Goal: Find specific page/section: Find specific page/section

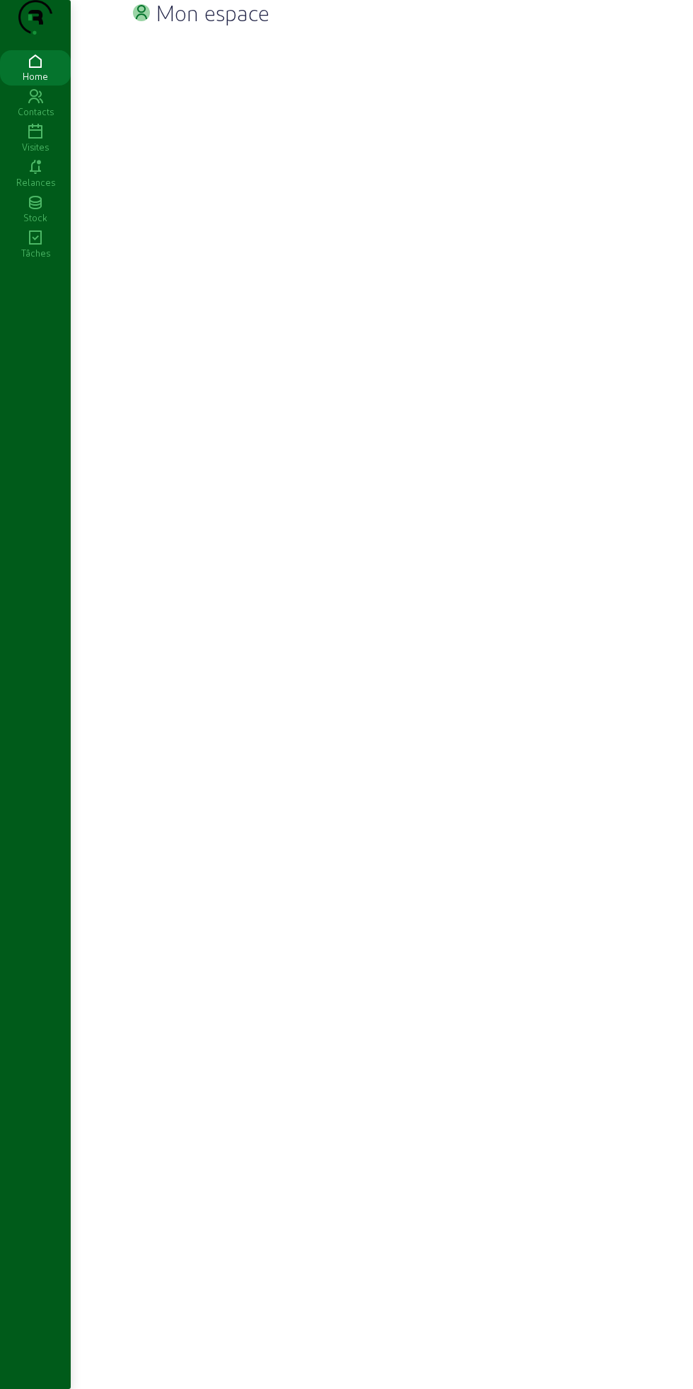
click at [39, 105] on icon at bounding box center [35, 96] width 71 height 17
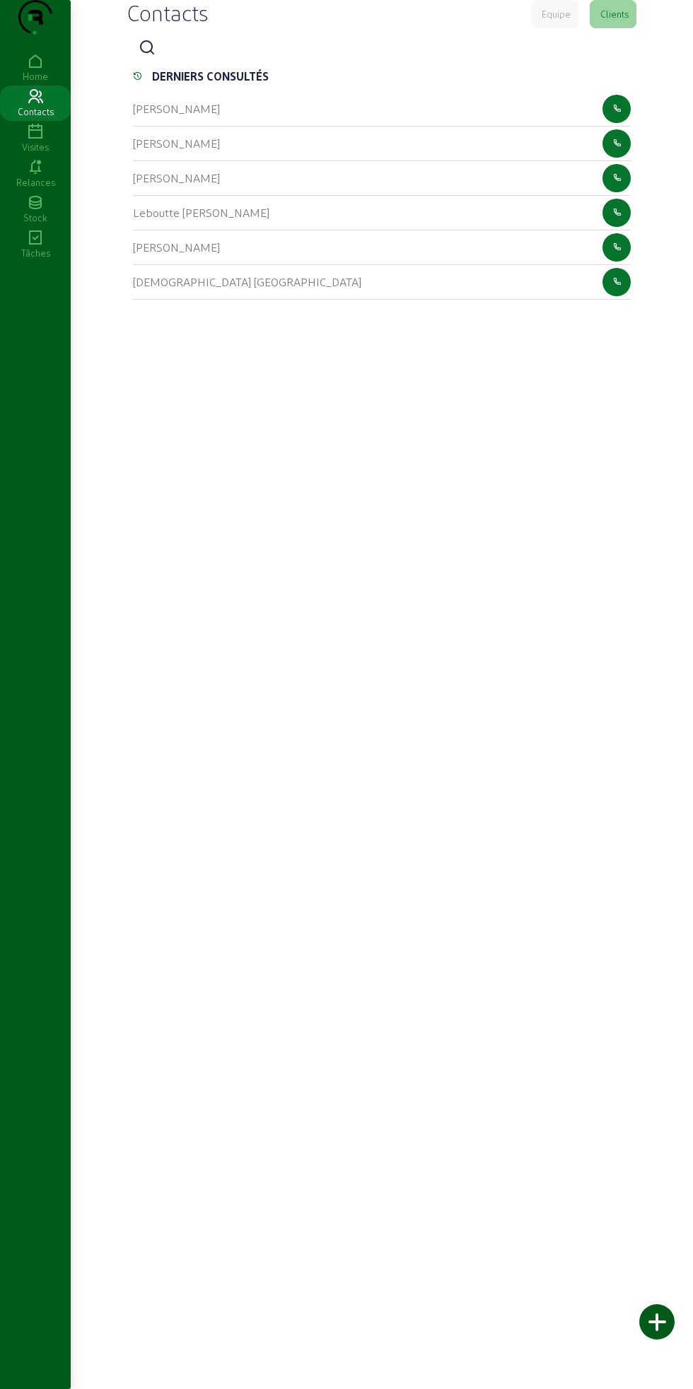
click at [146, 57] on icon at bounding box center [147, 48] width 17 height 17
click at [243, 57] on input at bounding box center [225, 48] width 127 height 17
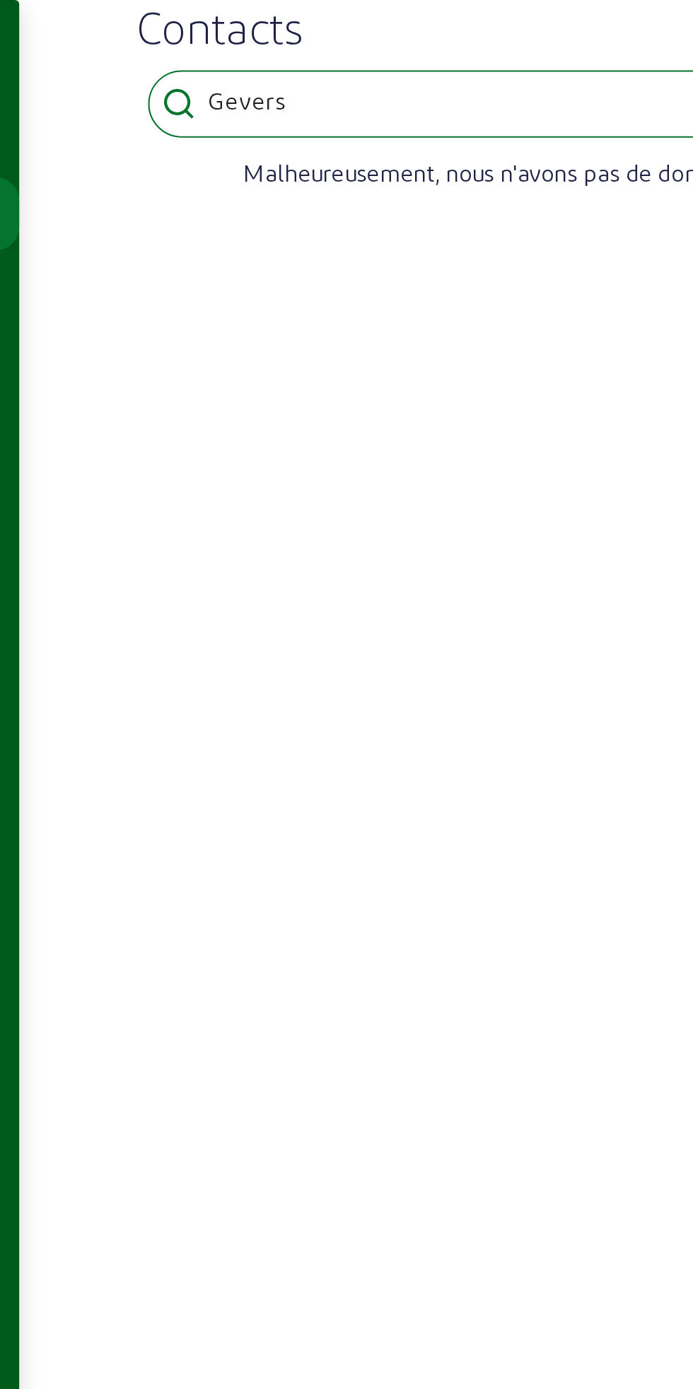
type input "Gevers"
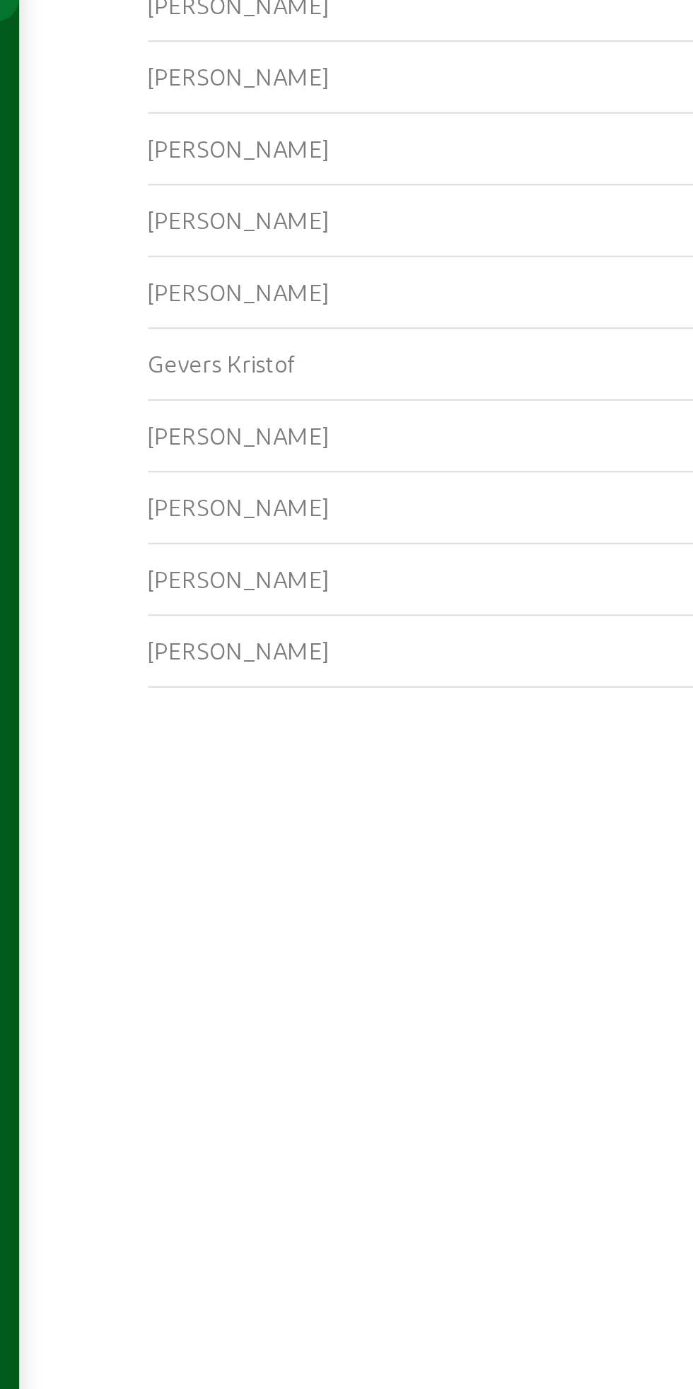
click at [275, 235] on div "[PERSON_NAME]" at bounding box center [382, 217] width 498 height 35
click at [291, 235] on div "[PERSON_NAME]" at bounding box center [382, 217] width 498 height 35
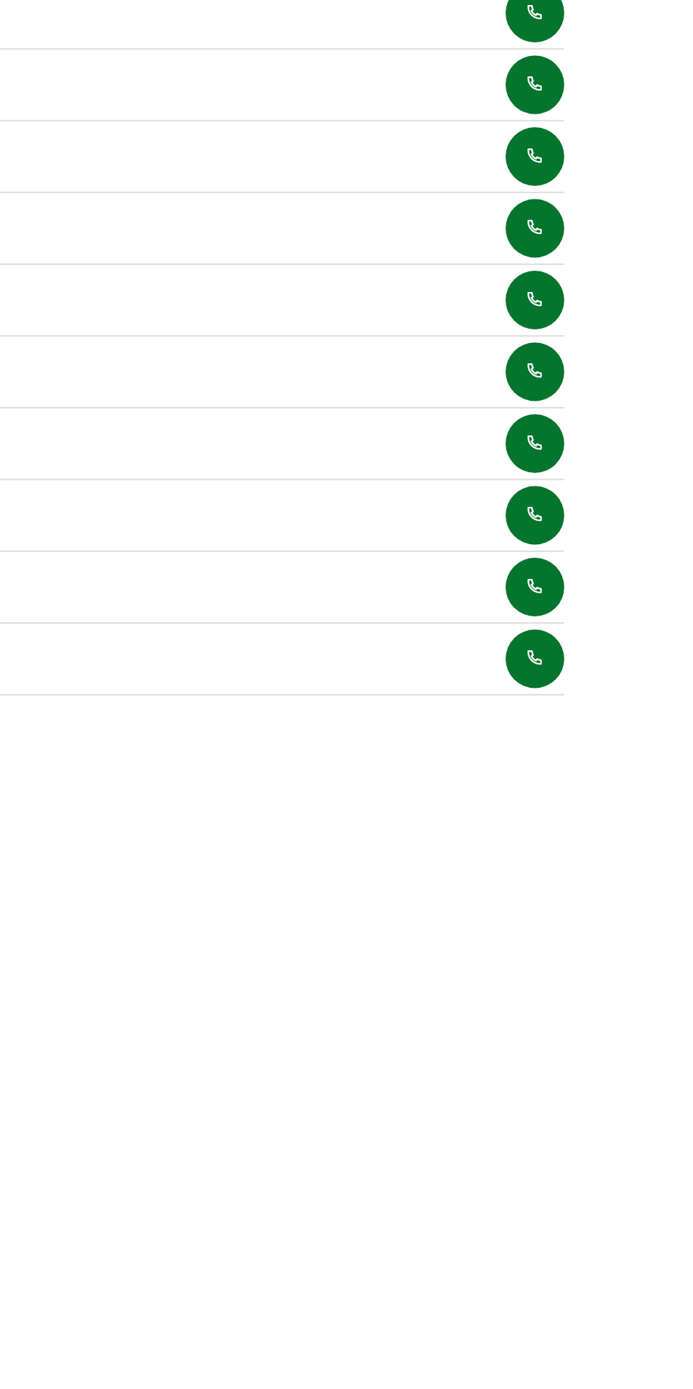
click at [524, 235] on div "[PERSON_NAME]" at bounding box center [382, 217] width 498 height 35
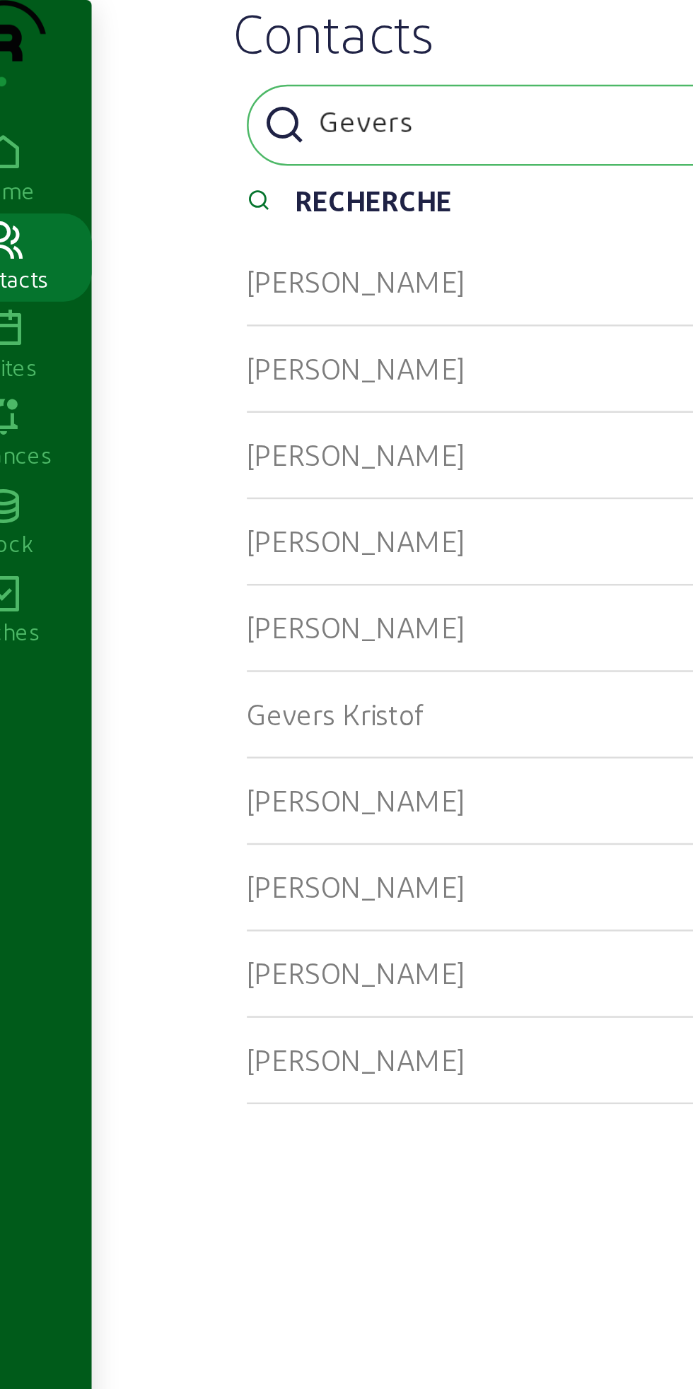
click at [253, 235] on div "[PERSON_NAME]" at bounding box center [382, 217] width 498 height 35
click at [187, 223] on cam-list-title "[PERSON_NAME]" at bounding box center [176, 216] width 87 height 13
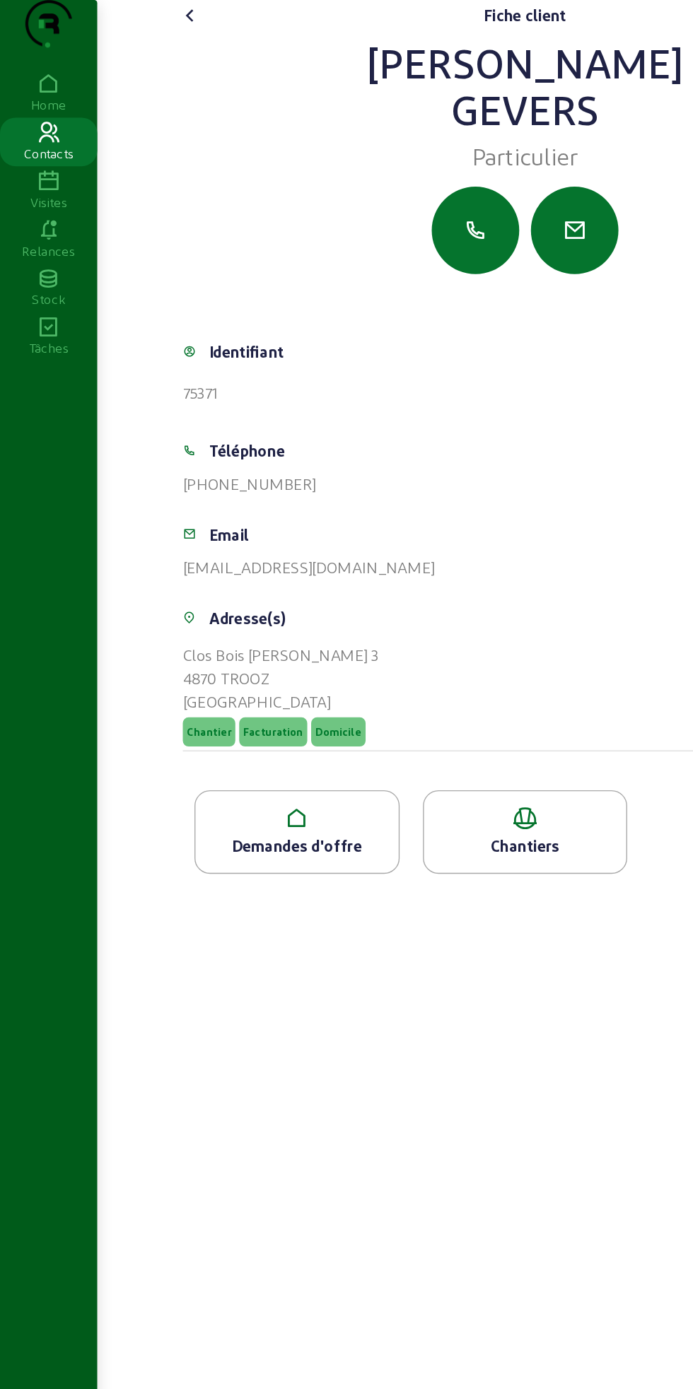
click at [231, 604] on icon at bounding box center [216, 595] width 148 height 17
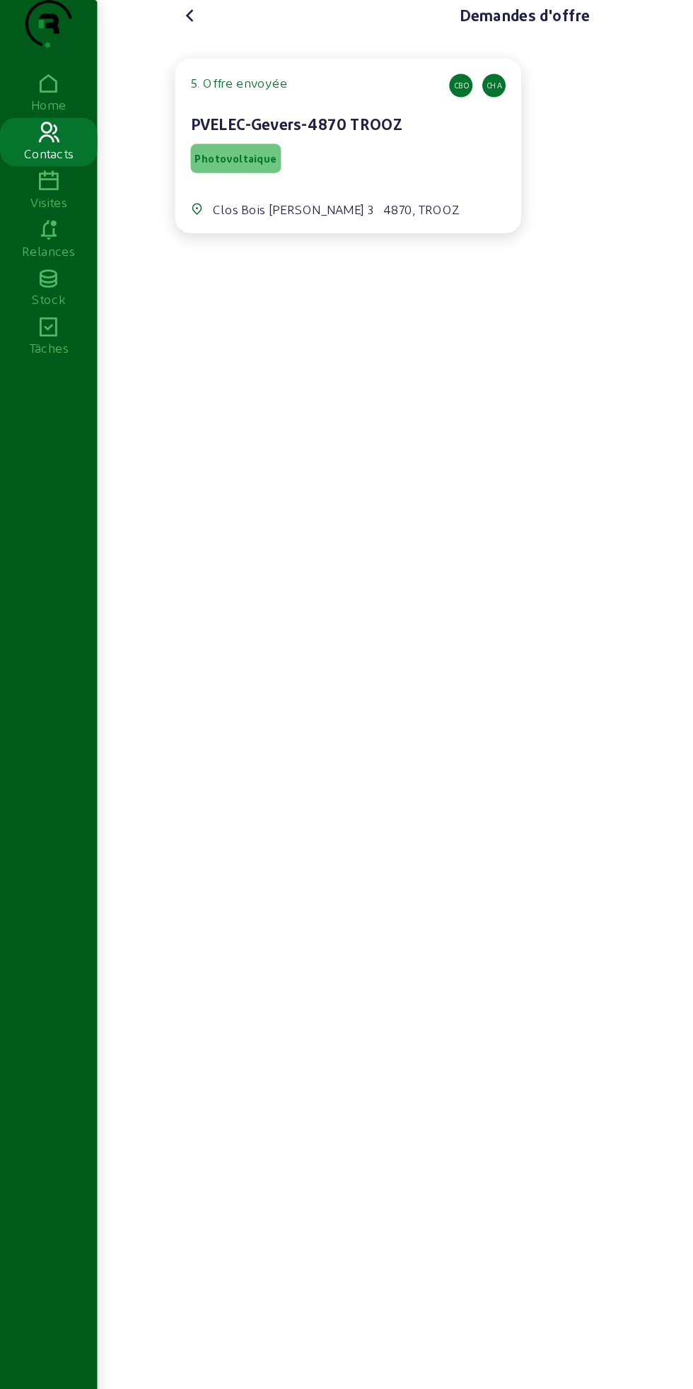
click at [275, 129] on div "Photovoltaique" at bounding box center [253, 115] width 229 height 27
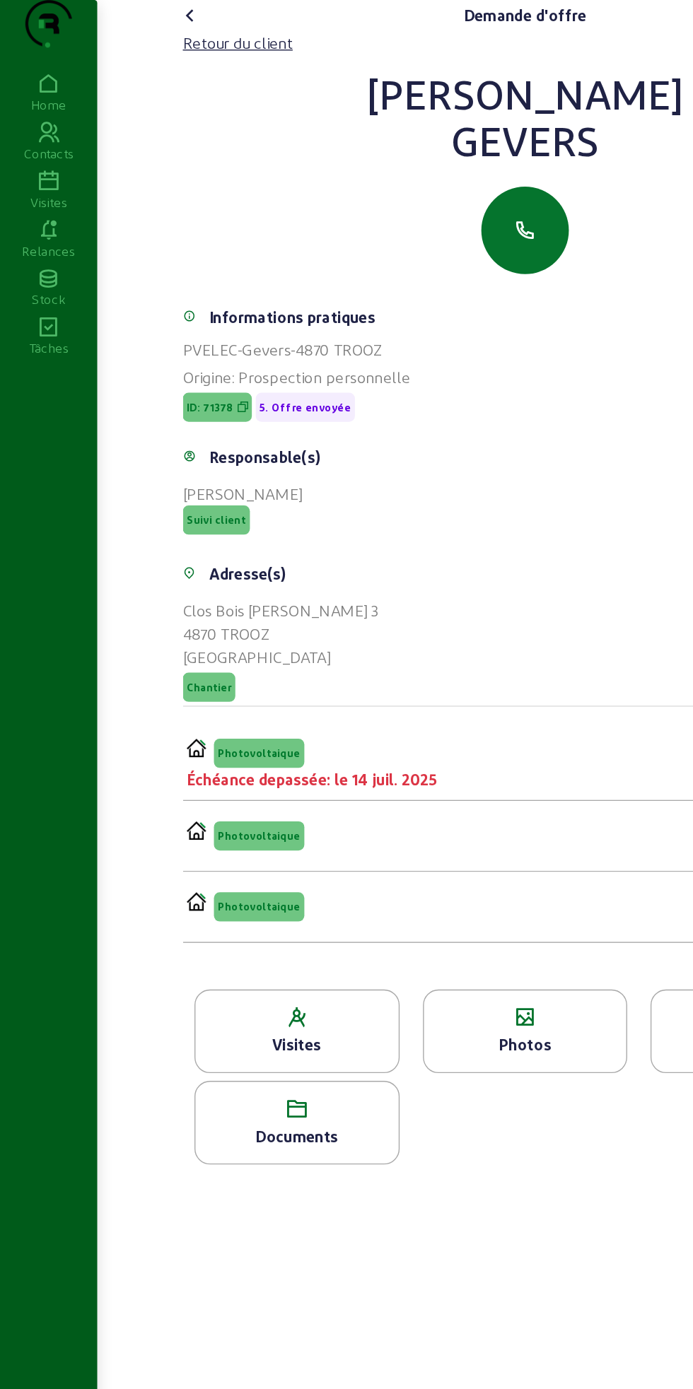
click at [377, 576] on div "Photovoltaique Échéance depassée: le 14 juil. 2025 Envoyée" at bounding box center [373, 556] width 475 height 38
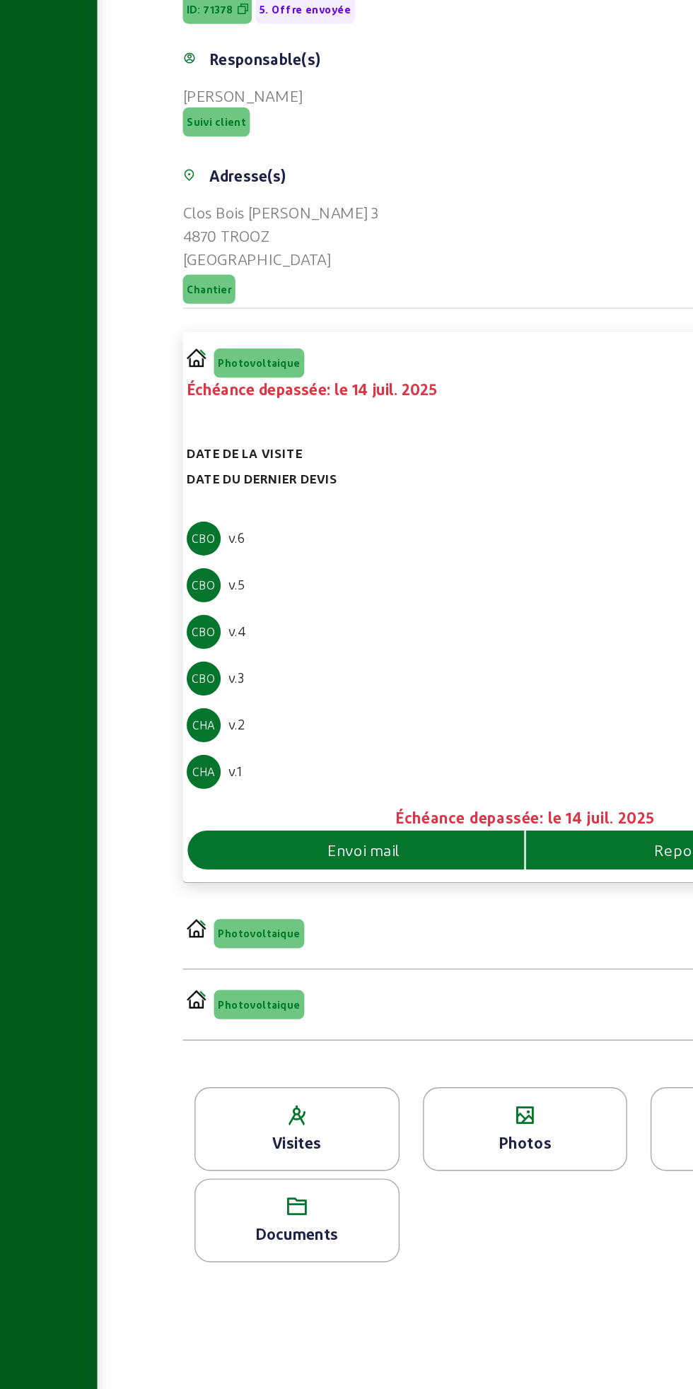
click at [214, 979] on span "Photovoltaique" at bounding box center [189, 968] width 66 height 21
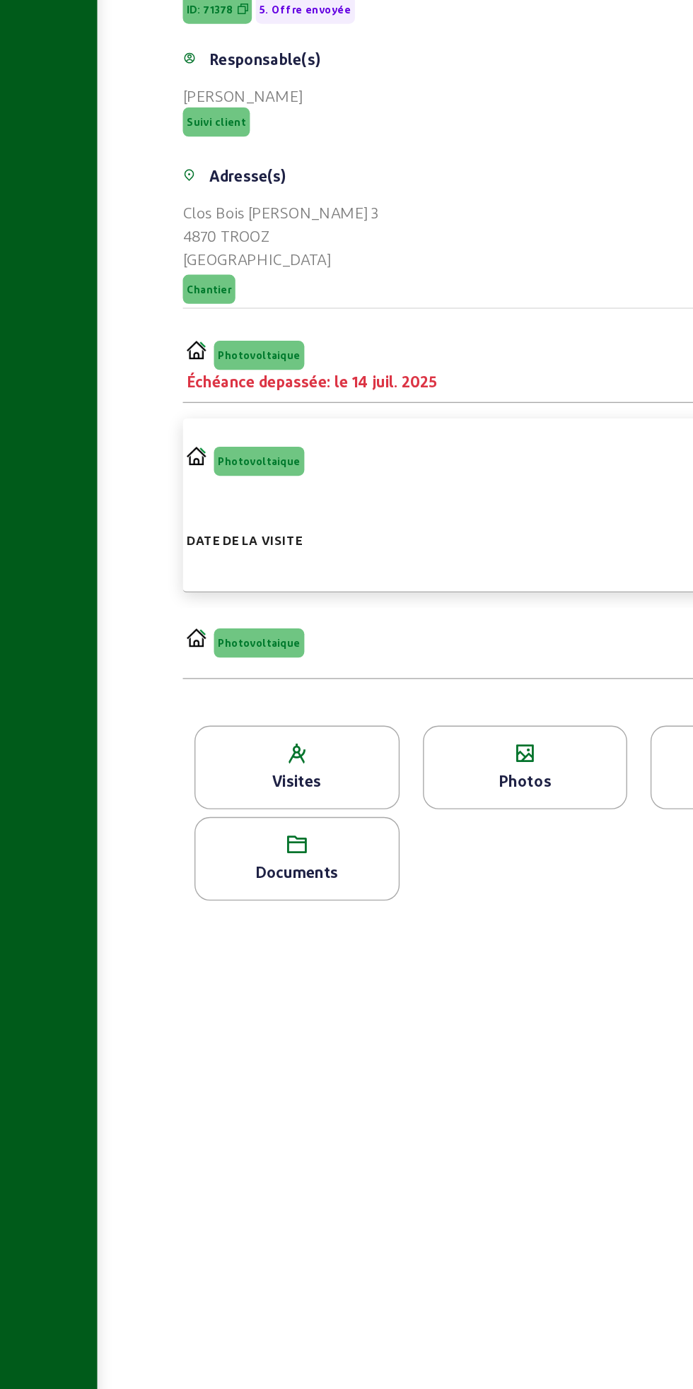
click at [383, 768] on div "Photovoltaique Ouvert" at bounding box center [373, 757] width 475 height 21
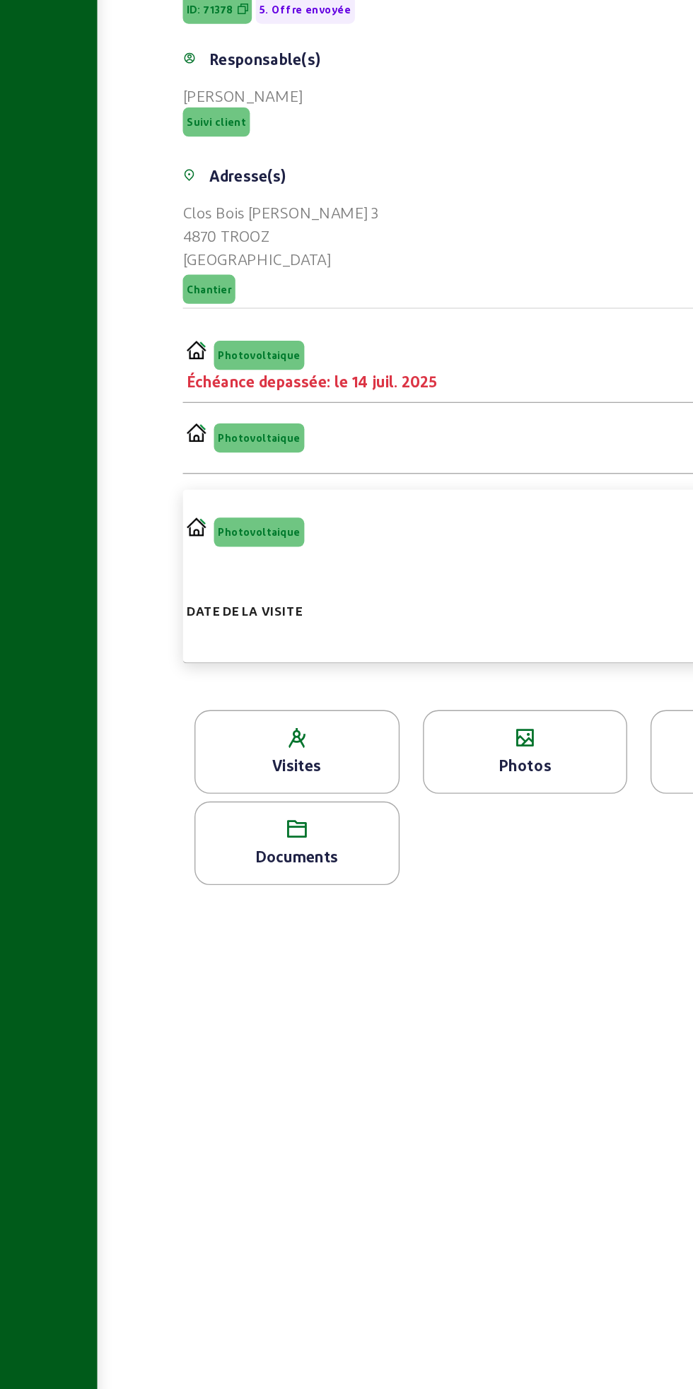
click at [380, 565] on div "Photovoltaique Échéance depassée: le 14 juil. 2025 Envoyée" at bounding box center [373, 556] width 475 height 38
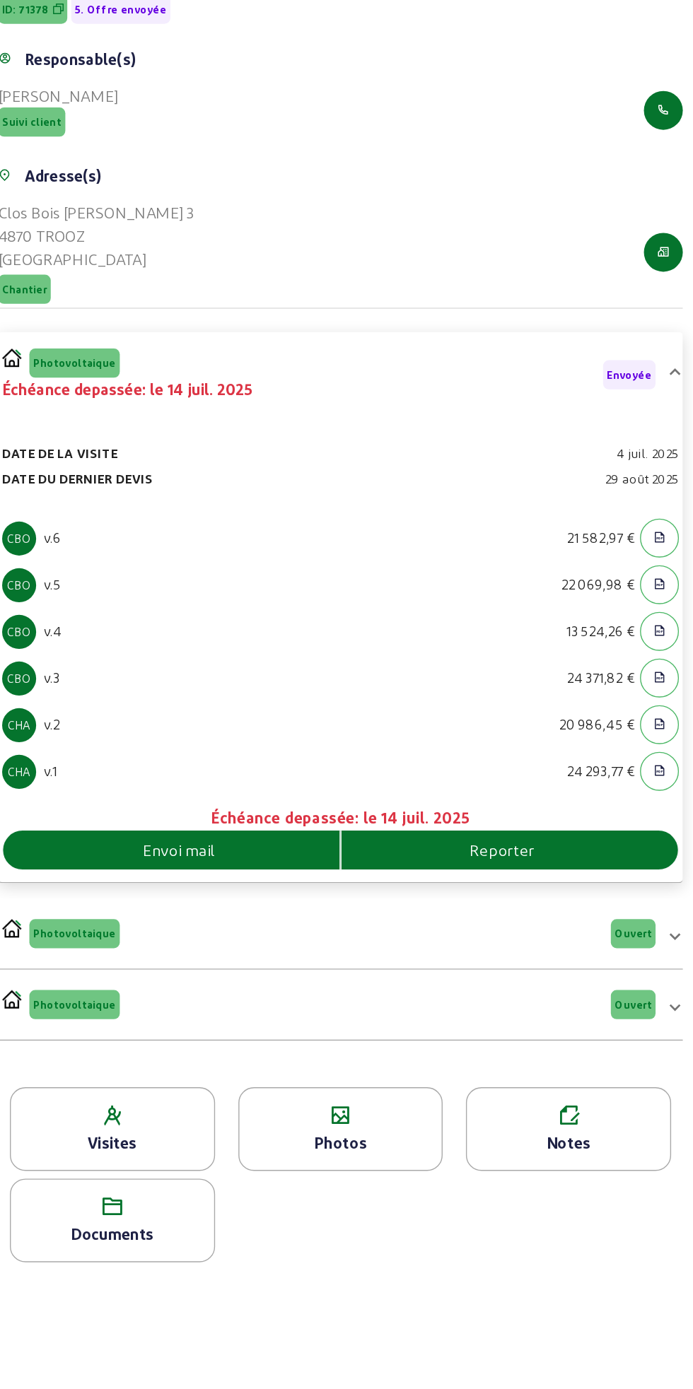
click at [617, 721] on icon "button" at bounding box center [614, 715] width 9 height 13
